Goal: Book appointment/travel/reservation

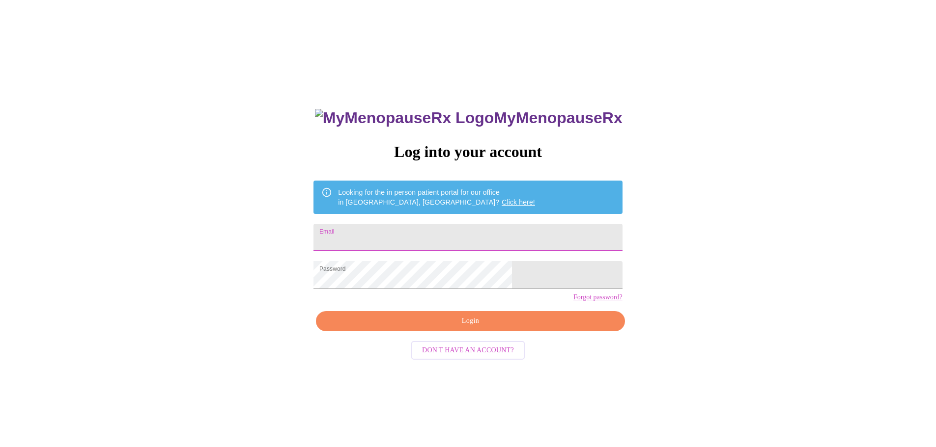
click at [398, 236] on input "Email" at bounding box center [467, 238] width 308 height 28
type input "[EMAIL_ADDRESS][DOMAIN_NAME]"
click at [432, 328] on span "Login" at bounding box center [470, 321] width 286 height 12
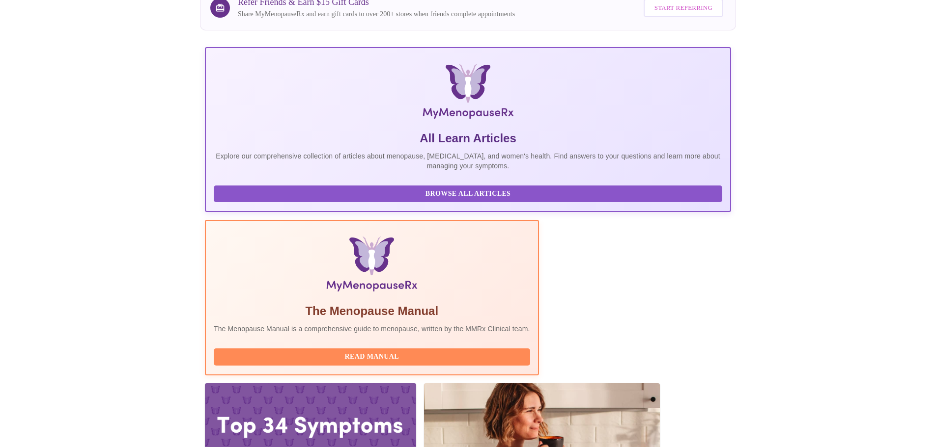
scroll to position [98, 0]
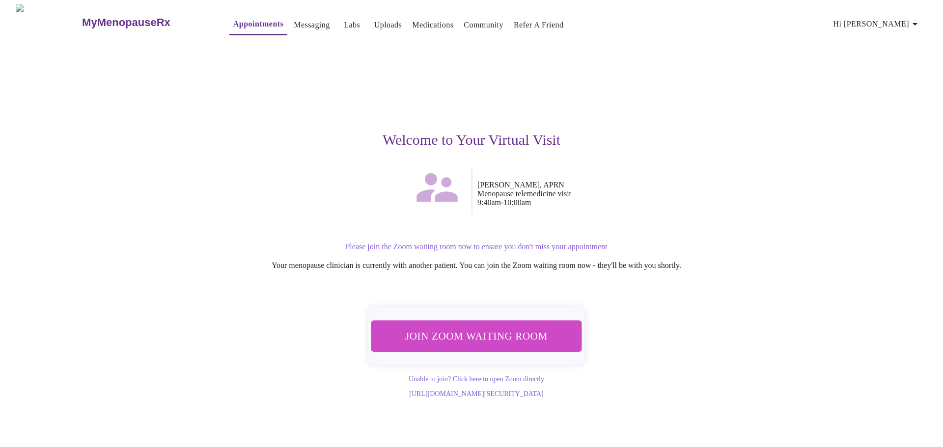
click at [471, 335] on span "Join Zoom Waiting Room" at bounding box center [476, 336] width 185 height 18
